Goal: Check status

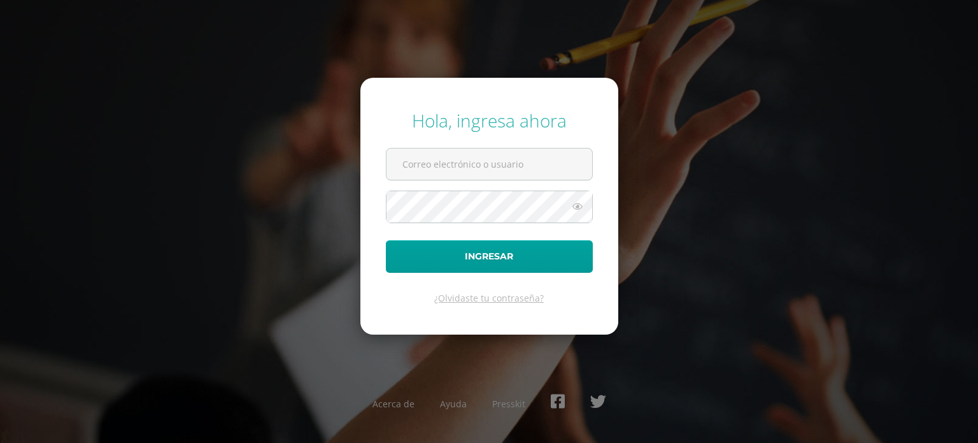
click at [429, 164] on input "text" at bounding box center [490, 163] width 206 height 31
type input "marlon.stuardo@gmail.com"
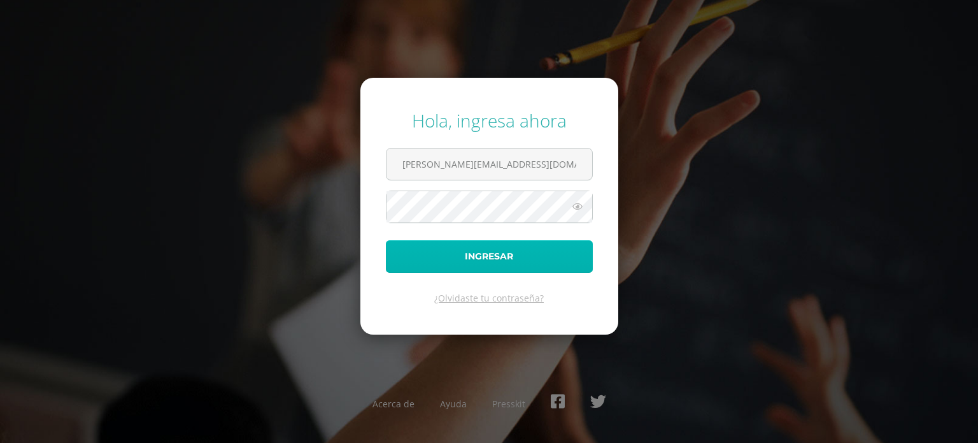
click at [485, 259] on button "Ingresar" at bounding box center [489, 256] width 207 height 32
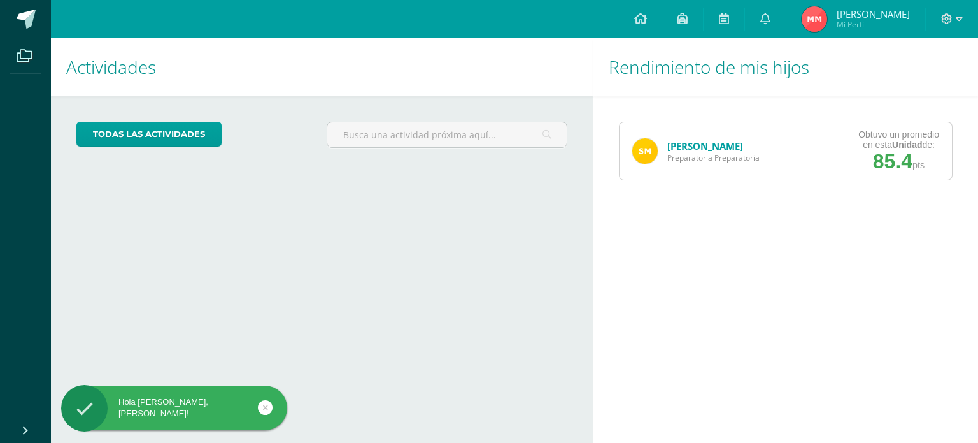
click at [680, 147] on link "Stuardo Maldonado" at bounding box center [705, 145] width 76 height 13
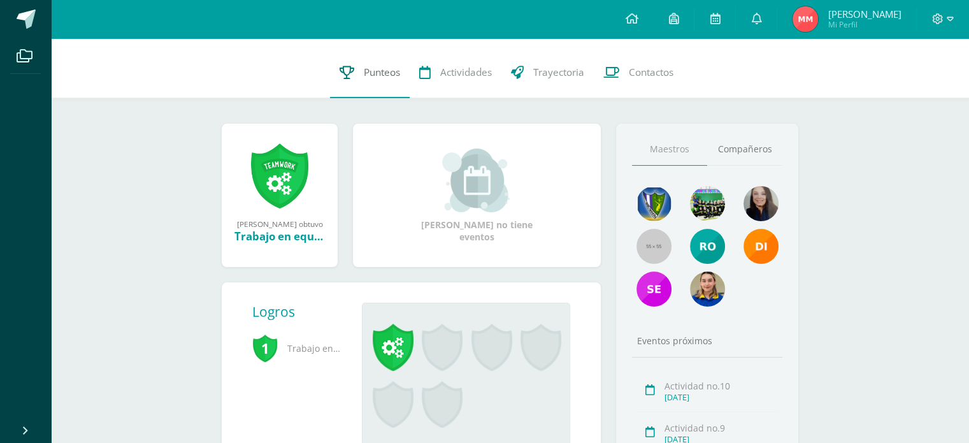
scroll to position [115, 0]
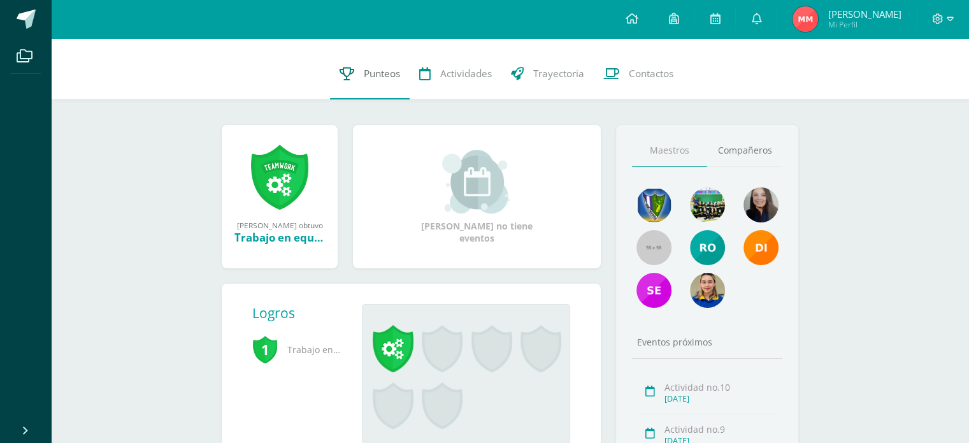
click at [380, 68] on span "Punteos" at bounding box center [382, 73] width 36 height 13
